Goal: Information Seeking & Learning: Learn about a topic

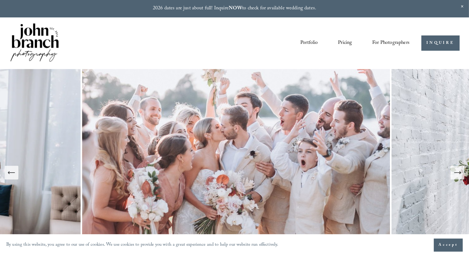
click at [336, 44] on nav "Portfolio Pricing For Photographers Presets Education Courses Blog" at bounding box center [354, 43] width 109 height 11
click at [339, 43] on link "Pricing" at bounding box center [345, 43] width 14 height 11
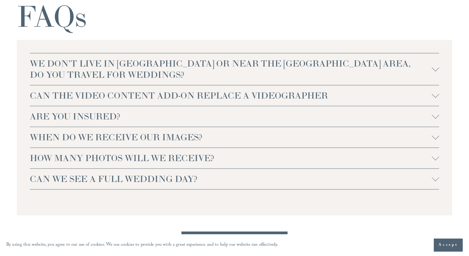
scroll to position [1357, 0]
click at [275, 70] on span "WE DON'T LIVE IN NC OR NEAR THE RALEIGH AREA, DO YOU TRAVEL FOR WEDDINGS?" at bounding box center [231, 69] width 402 height 22
